Goal: Information Seeking & Learning: Learn about a topic

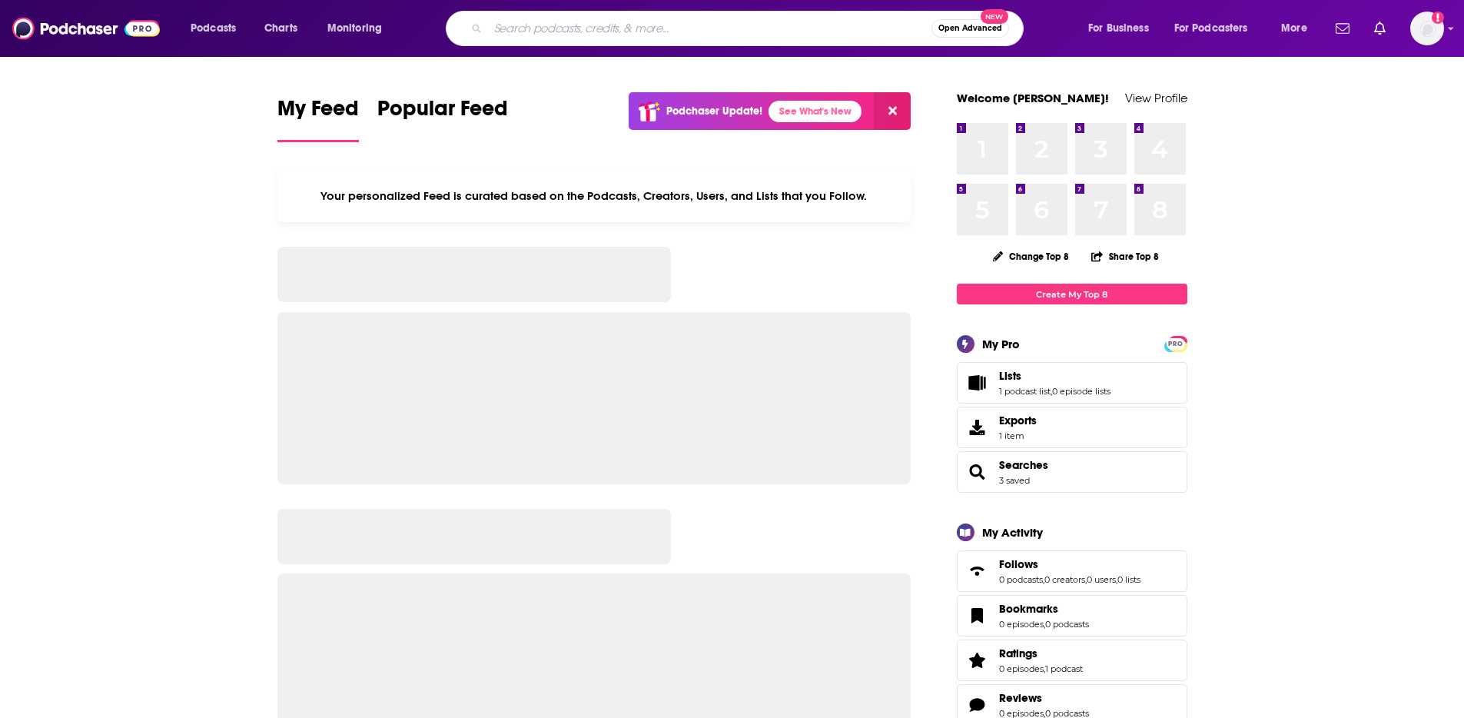
click at [563, 32] on input "Search podcasts, credits, & more..." at bounding box center [709, 28] width 443 height 25
paste input "An Arm And a Leg"
type input "An Arm And a Leg"
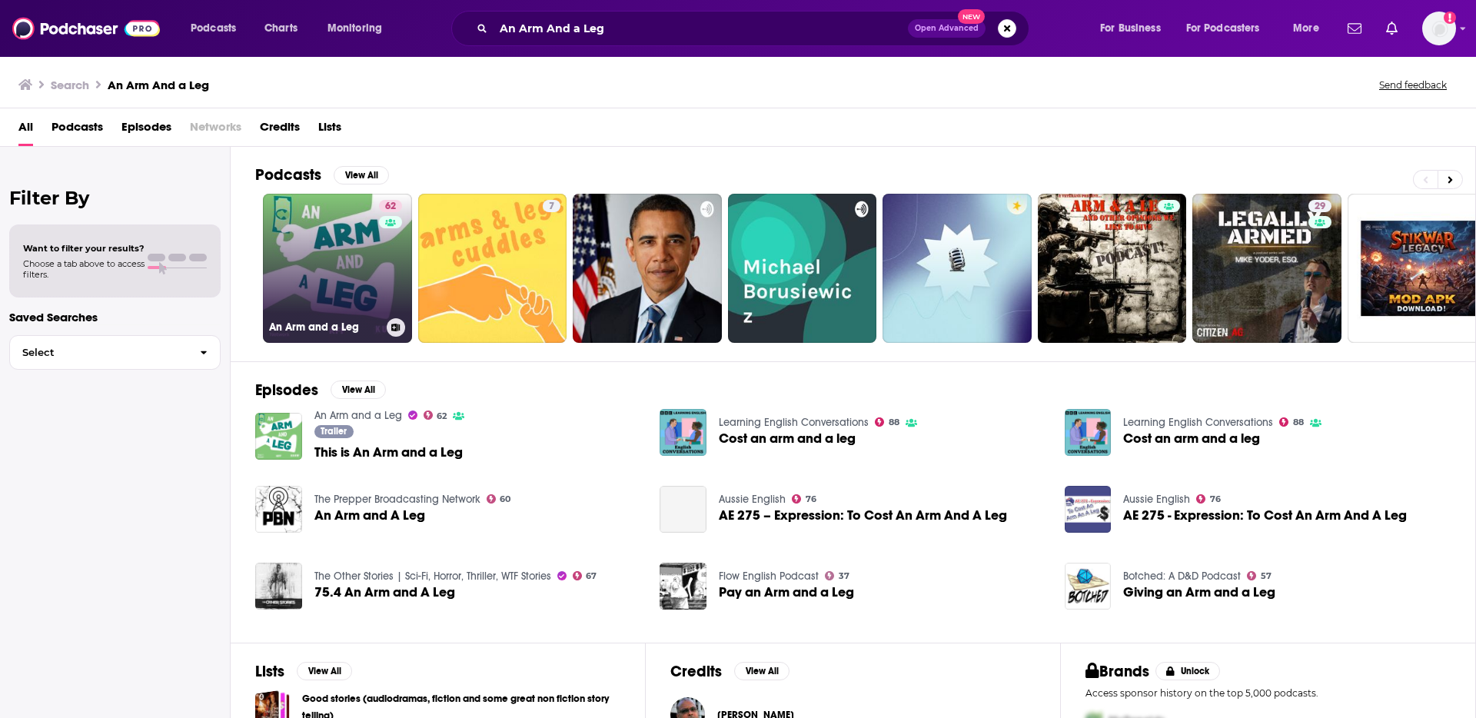
click at [367, 244] on link "62 An Arm and a Leg" at bounding box center [337, 268] width 149 height 149
